Goal: Task Accomplishment & Management: Manage account settings

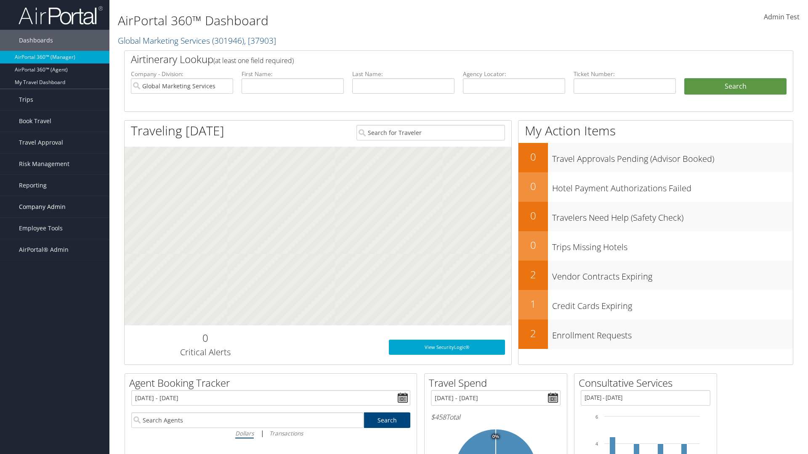
click at [55, 207] on span "Company Admin" at bounding box center [42, 206] width 47 height 21
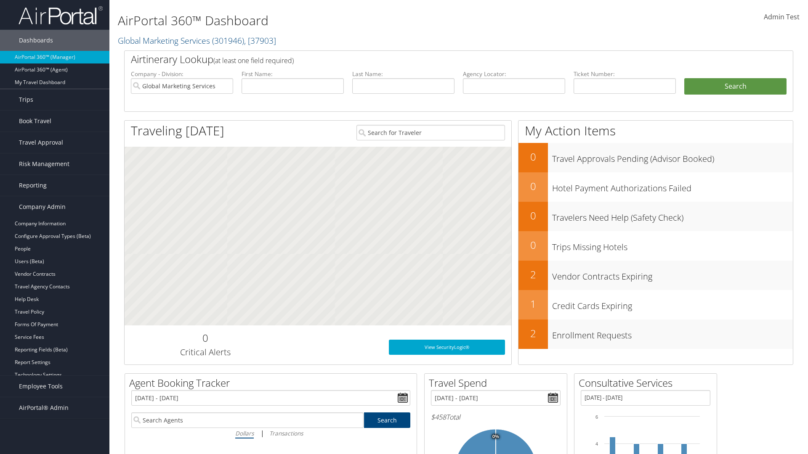
click at [55, 381] on link "Airtinerary® Settings" at bounding box center [54, 387] width 109 height 13
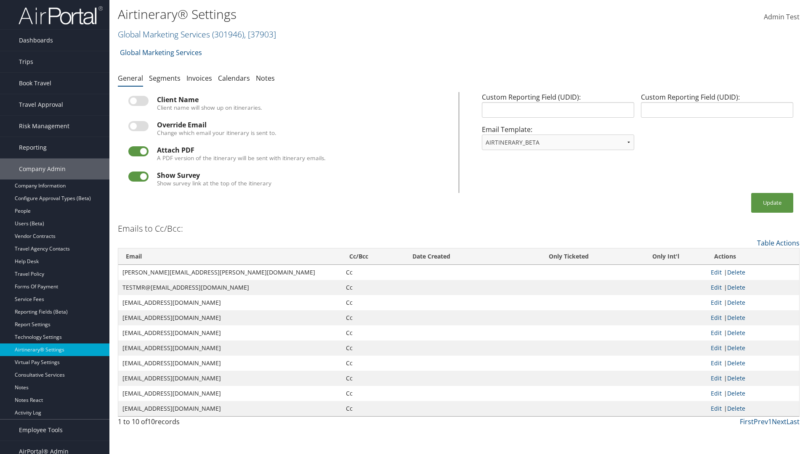
click at [163, 34] on link "Global Marketing Services ( 301946 ) , [ 37903 ]" at bounding box center [197, 34] width 158 height 11
click at [0, 0] on input "search" at bounding box center [0, 0] width 0 height 0
type input "Global Marketing Services"
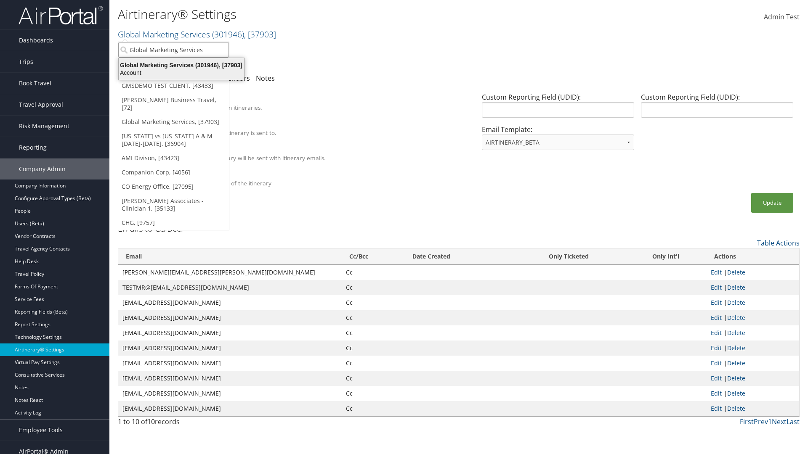
click at [181, 65] on div "Global Marketing Services (301946), [37903]" at bounding box center [181, 65] width 135 height 8
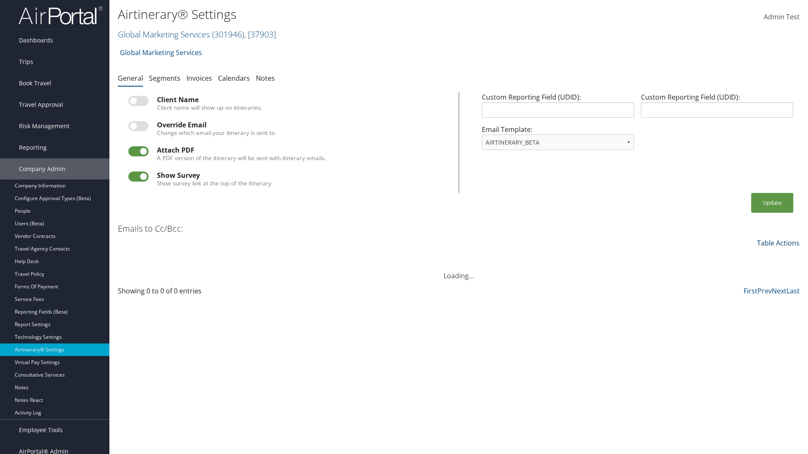
click at [778, 243] on link "Table Actions" at bounding box center [778, 242] width 42 height 9
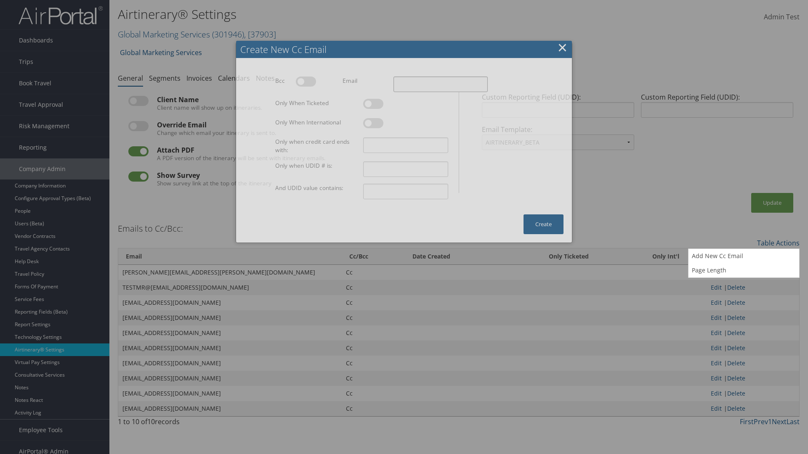
click at [440, 84] on input "Email" at bounding box center [440, 85] width 94 height 16
type input "[EMAIL_ADDRESS][DOMAIN_NAME]"
click at [543, 215] on button "Create" at bounding box center [543, 225] width 40 height 20
